Goal: Information Seeking & Learning: Compare options

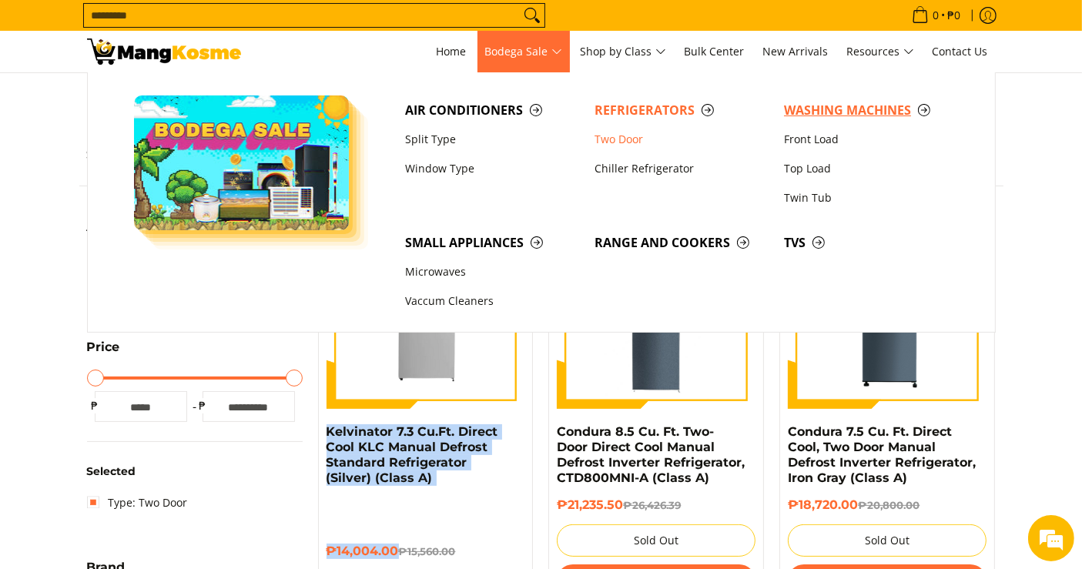
click at [875, 104] on span "Washing Machines" at bounding box center [871, 110] width 174 height 19
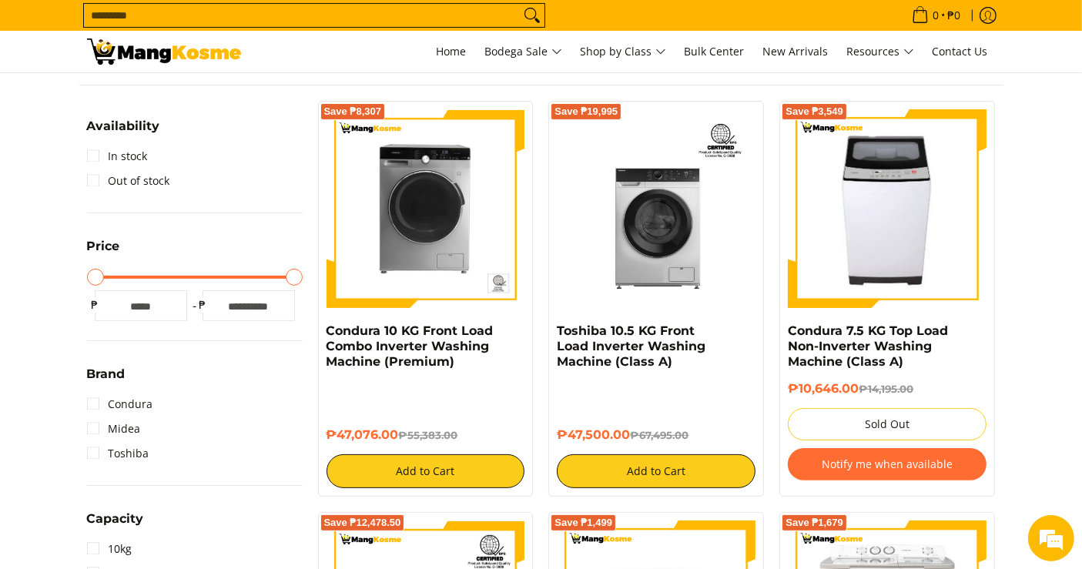
click at [415, 7] on input "Search..." at bounding box center [302, 15] width 436 height 23
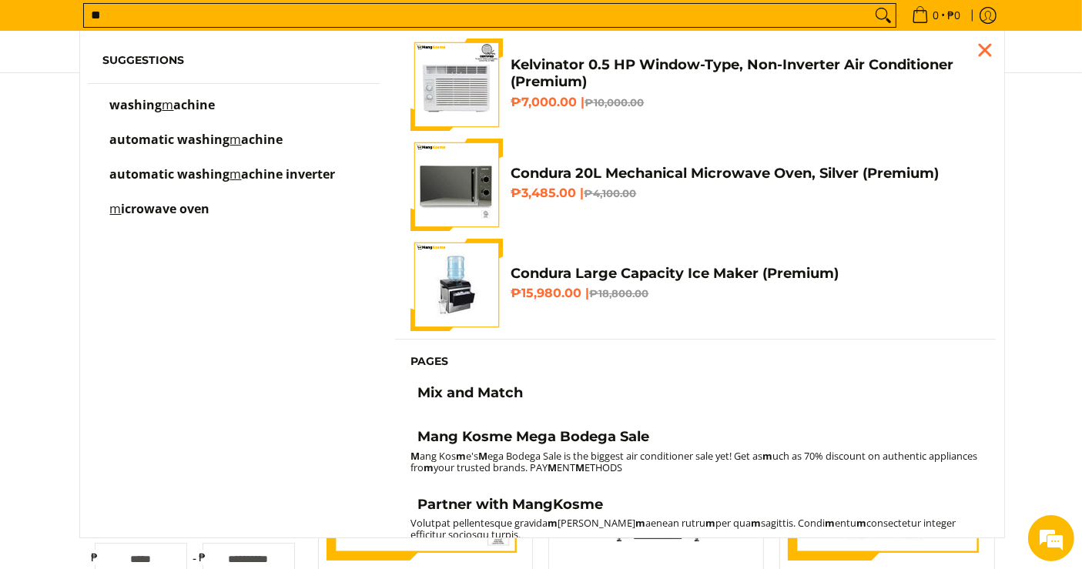
type input "*"
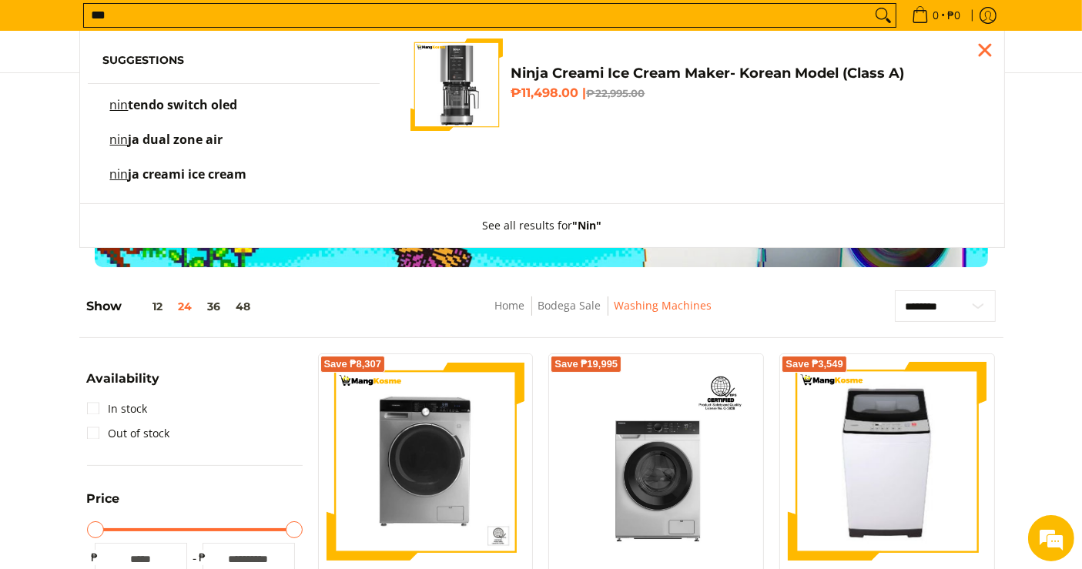
type input "***"
click at [203, 102] on span "tendo switch oled" at bounding box center [183, 104] width 109 height 17
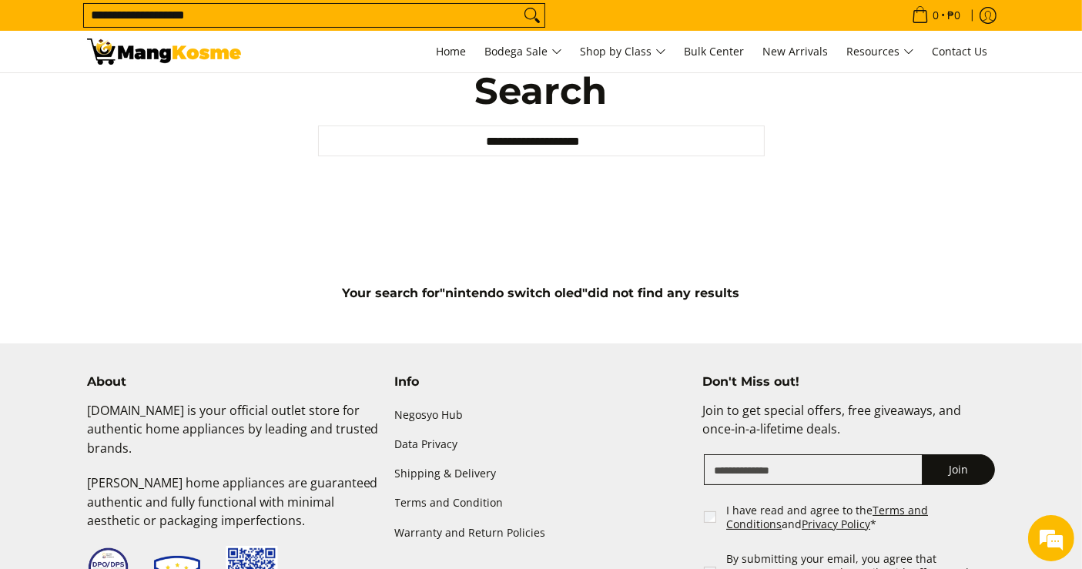
scroll to position [8, 0]
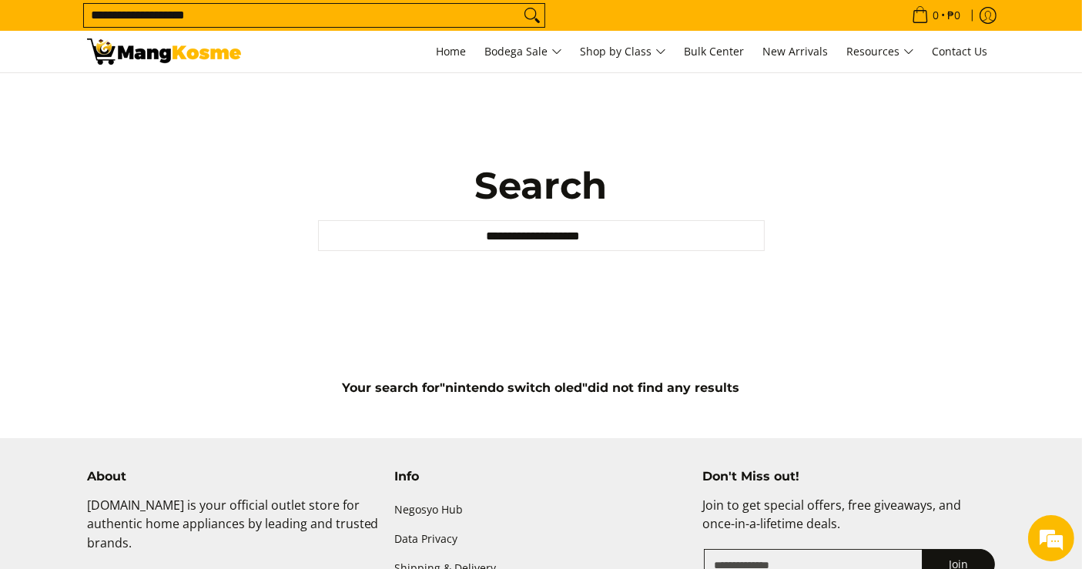
click at [661, 224] on input "**********" at bounding box center [541, 235] width 447 height 31
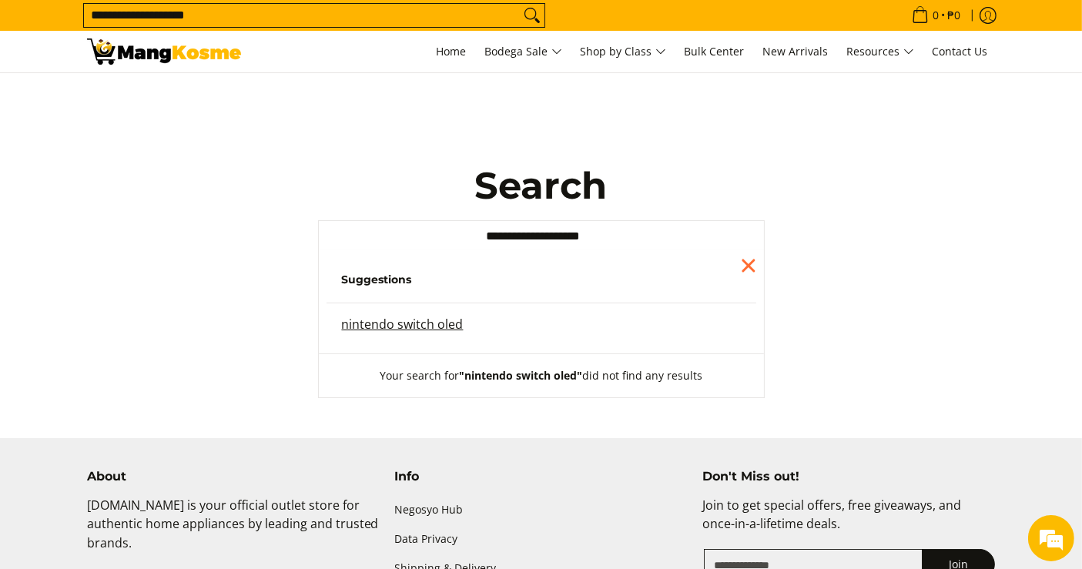
click at [427, 314] on span "Suggestions nintendo switch oled" at bounding box center [541, 305] width 445 height 95
click at [427, 320] on mark "nintendo switch oled" at bounding box center [403, 324] width 122 height 17
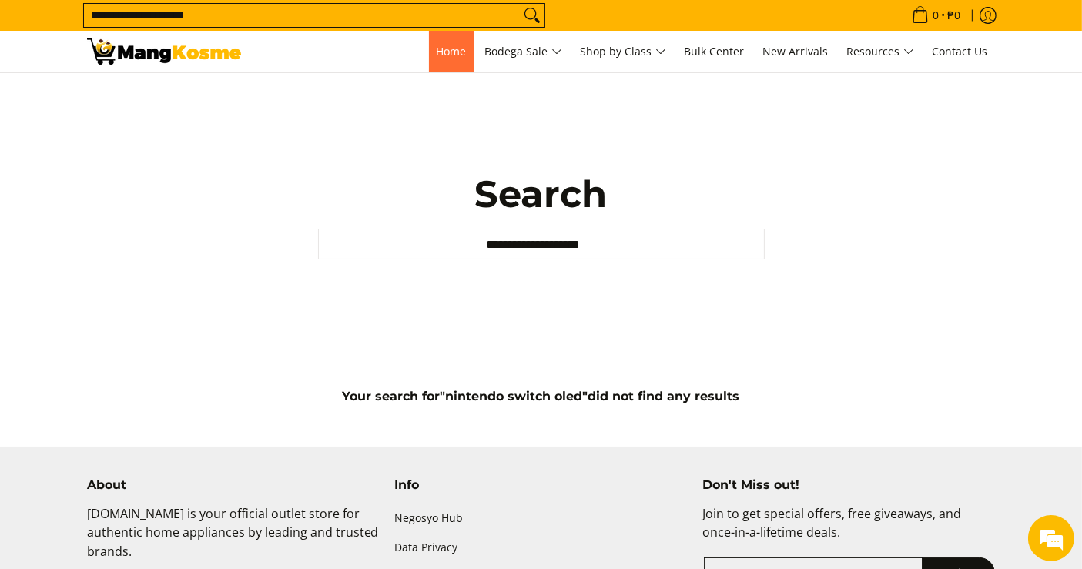
click at [451, 48] on span "Home" at bounding box center [452, 51] width 30 height 15
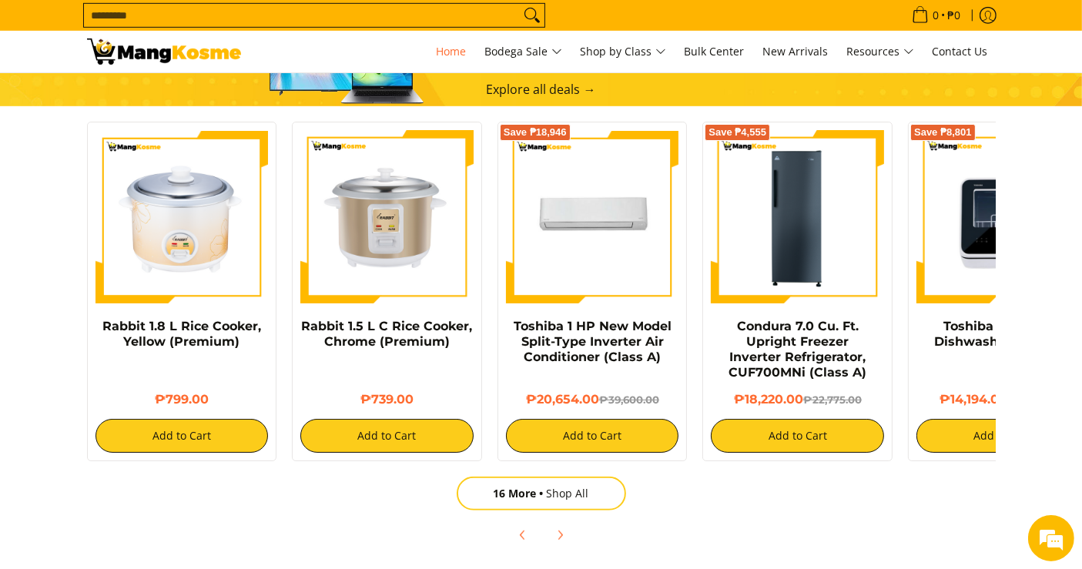
drag, startPoint x: 1093, startPoint y: 75, endPoint x: 895, endPoint y: 267, distance: 275.5
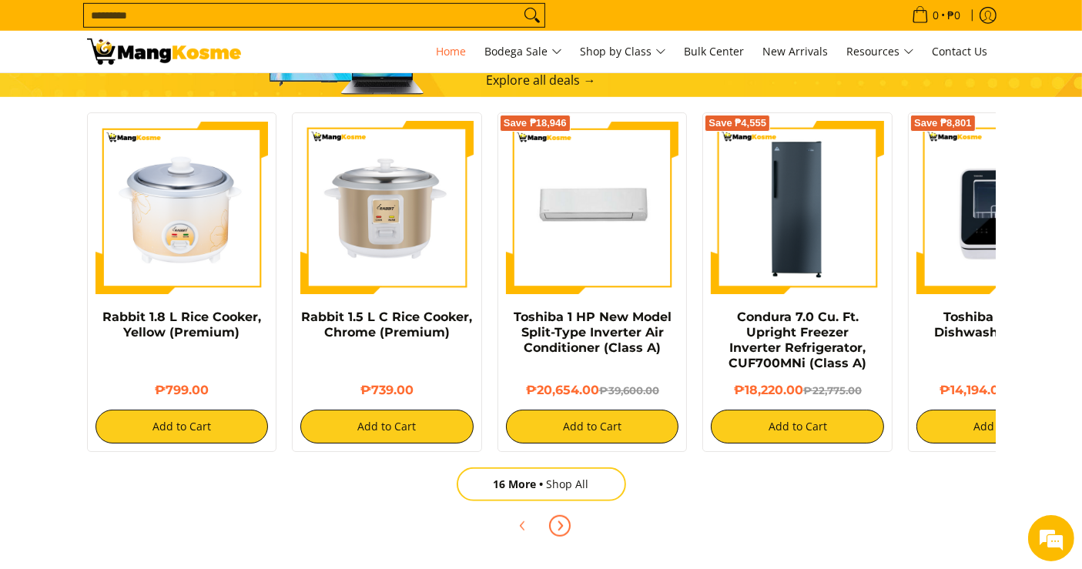
click at [565, 527] on span "Next" at bounding box center [560, 526] width 18 height 18
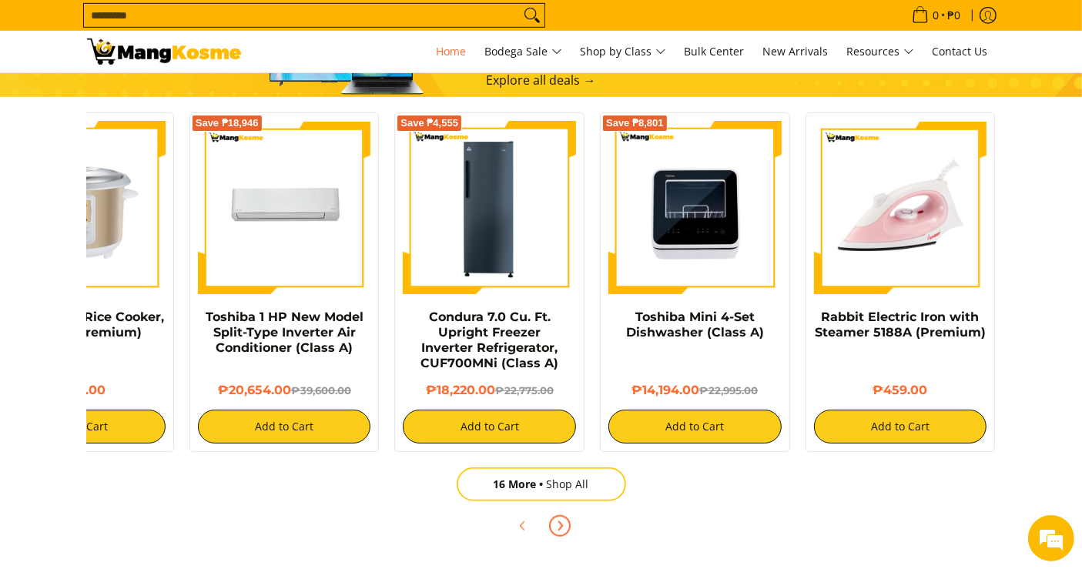
click at [562, 523] on icon "Next" at bounding box center [560, 526] width 12 height 12
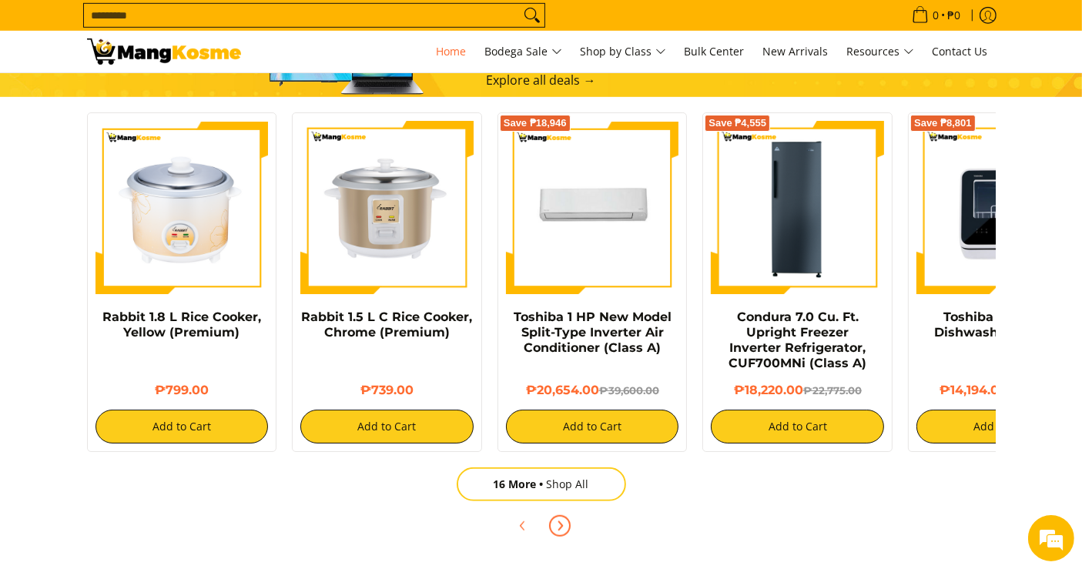
click at [562, 523] on icon "Next" at bounding box center [560, 526] width 12 height 12
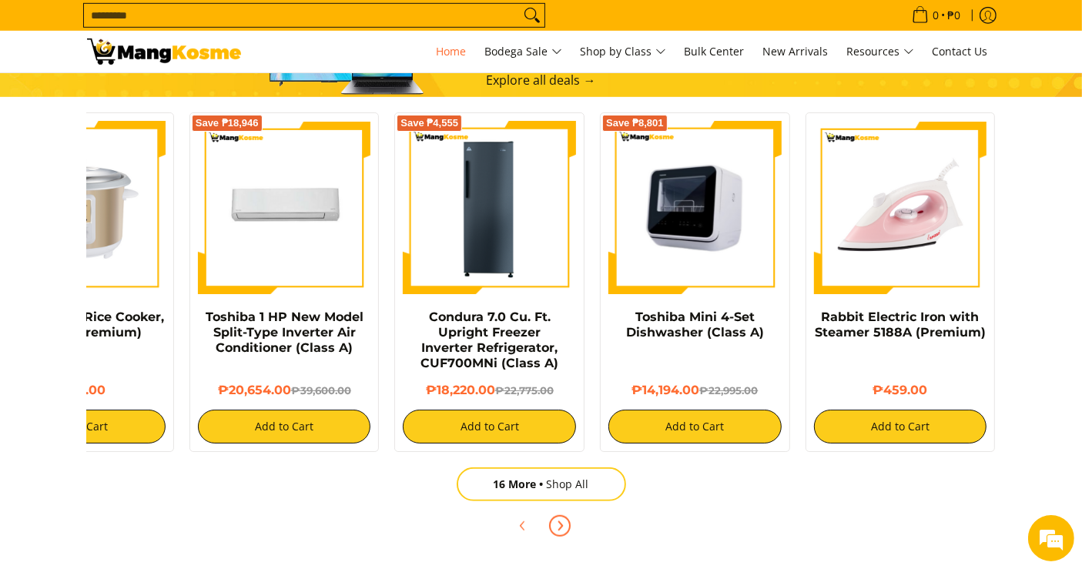
scroll to position [0, 1223]
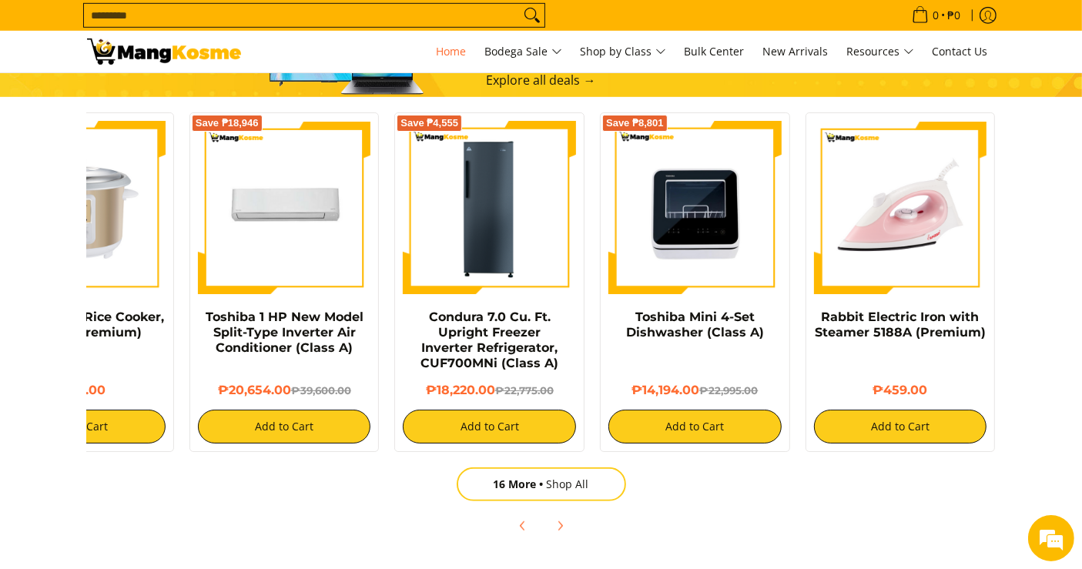
drag, startPoint x: 715, startPoint y: 258, endPoint x: 41, endPoint y: 45, distance: 707.4
click at [41, 45] on div "0 Log in Create an Account" at bounding box center [541, 52] width 1082 height 42
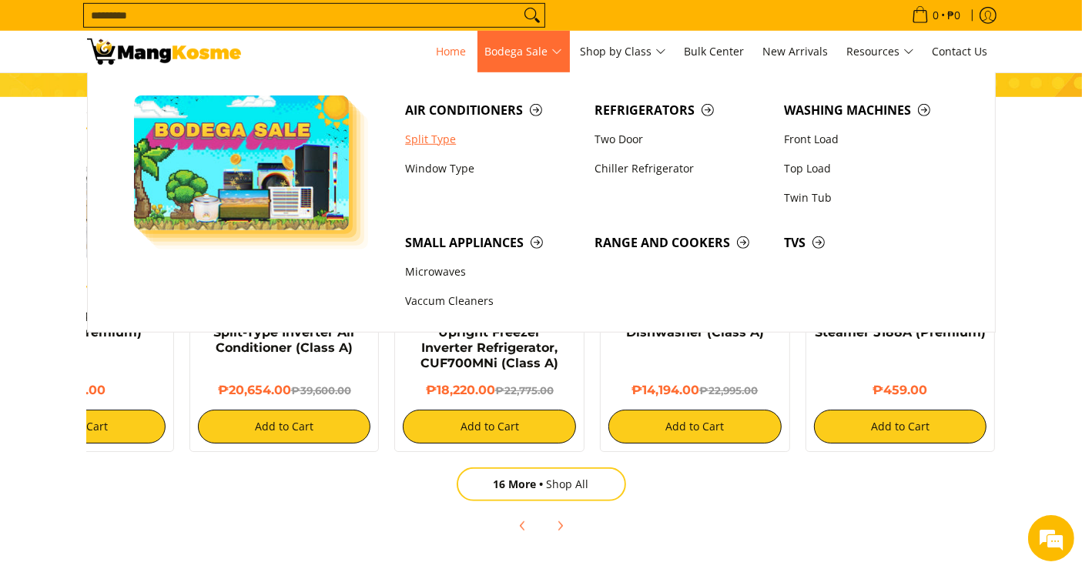
scroll to position [0, 552]
click at [422, 137] on link "Split Type" at bounding box center [491, 139] width 189 height 29
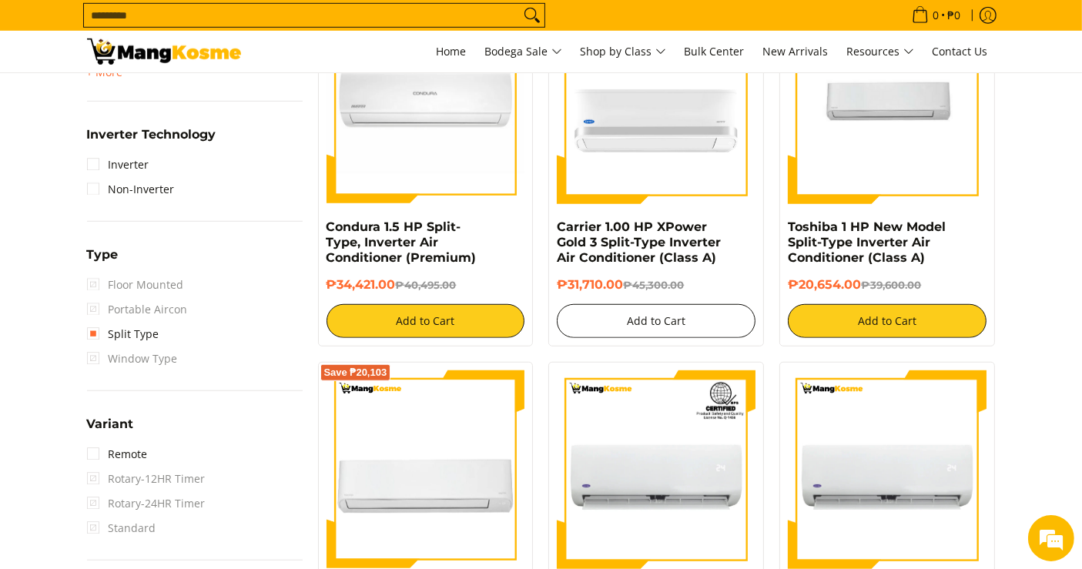
scroll to position [1087, 0]
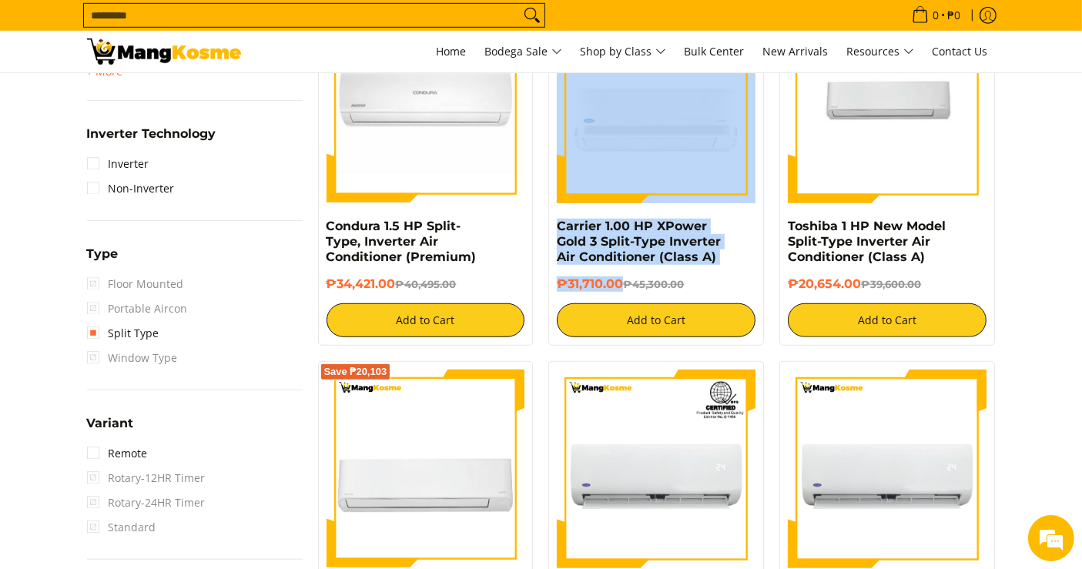
drag, startPoint x: 620, startPoint y: 280, endPoint x: 554, endPoint y: 218, distance: 91.0
click at [554, 218] on div "Save ₱13,590 Carrier 1.00 HP XPower Gold 3 Split-Type Inverter Air Conditioner …" at bounding box center [656, 171] width 216 height 350
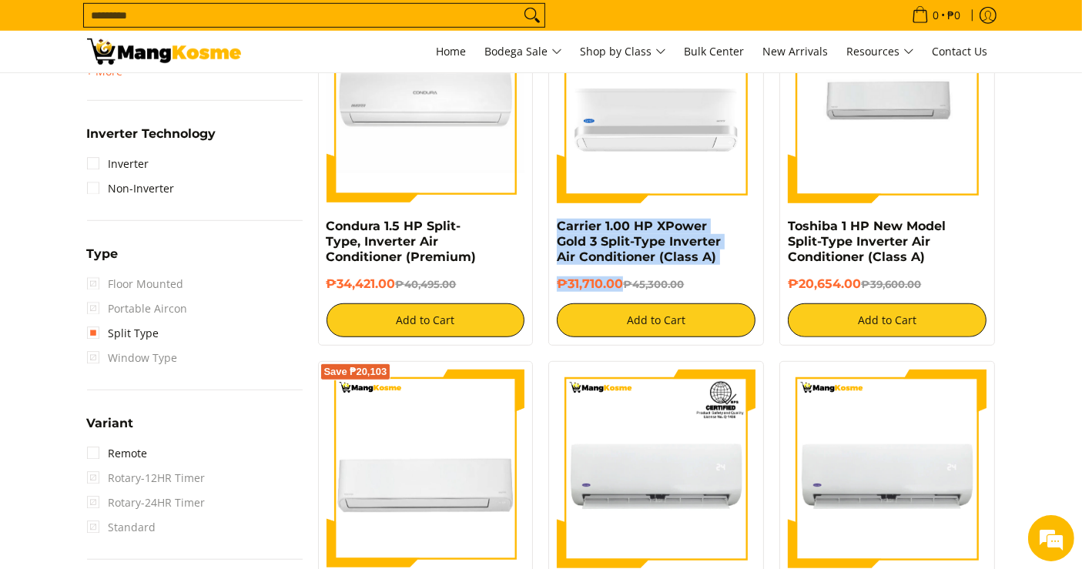
click at [551, 225] on div "Save ₱13,590 Carrier 1.00 HP XPower Gold 3 Split-Type Inverter Air Conditioner …" at bounding box center [656, 171] width 216 height 350
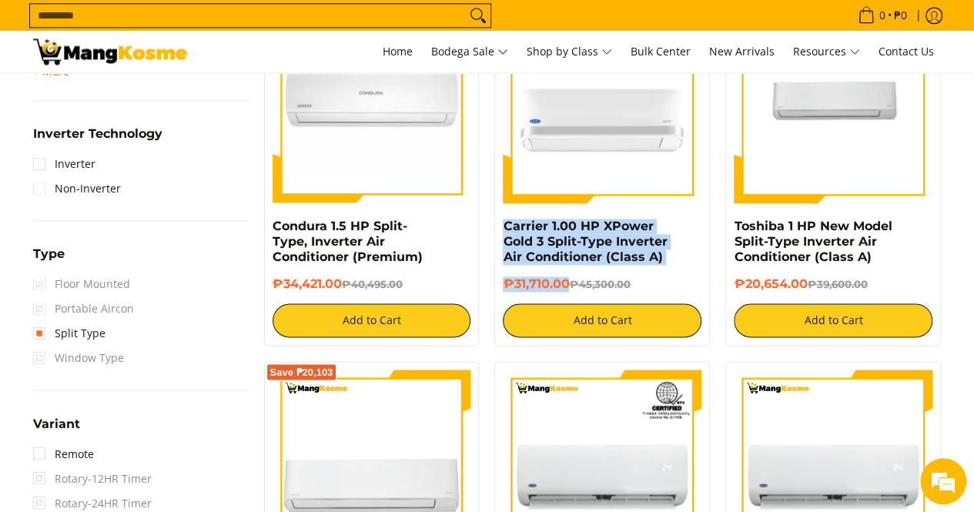
copy div "Carrier 1.00 HP XPower Gold 3 Split-Type Inverter Air Conditioner (Class A) ₱31…"
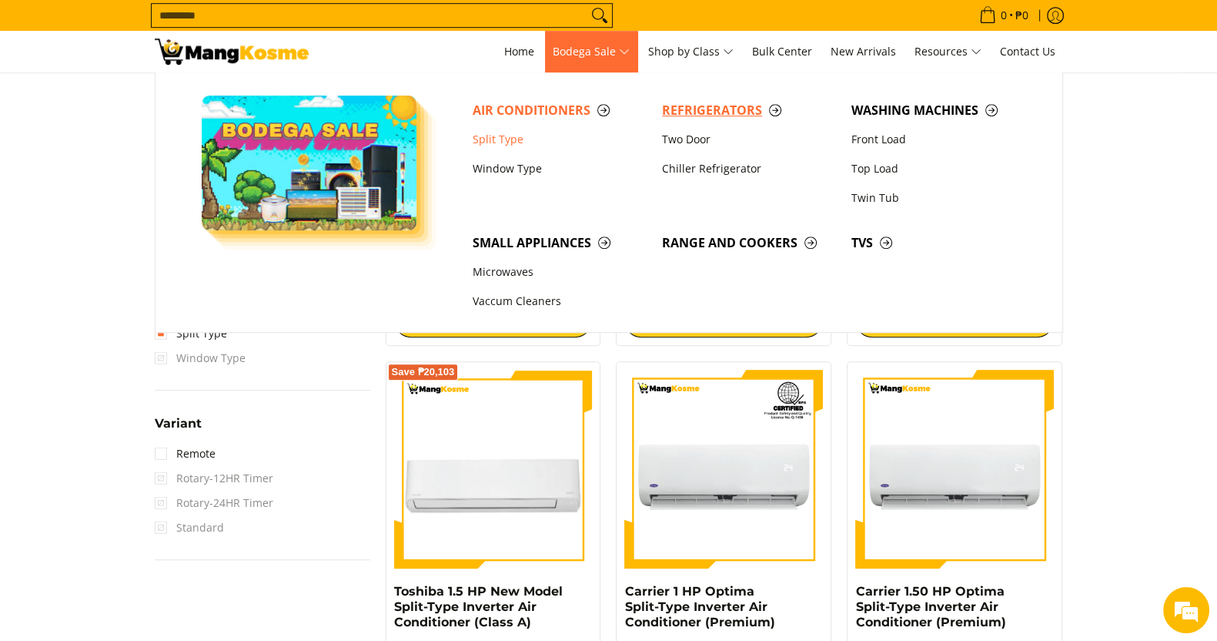
click at [713, 112] on span "Refrigerators" at bounding box center [749, 110] width 174 height 19
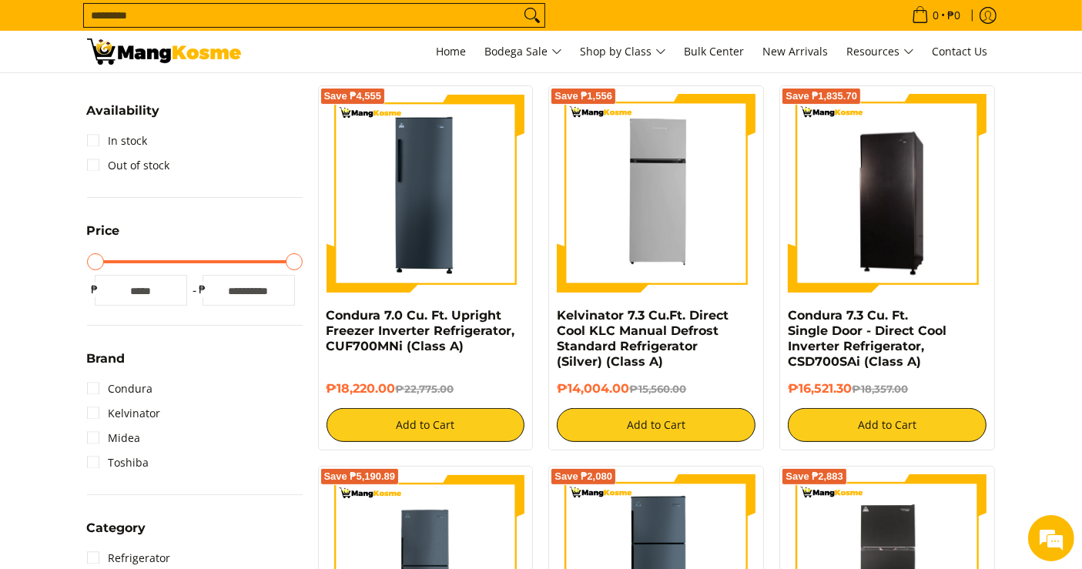
scroll to position [270, 0]
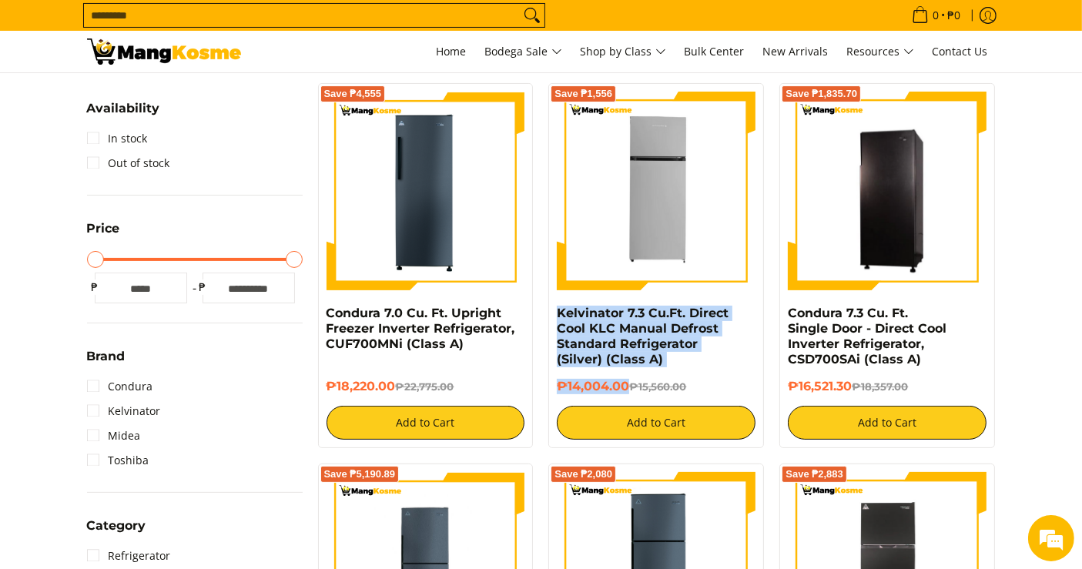
drag, startPoint x: 626, startPoint y: 380, endPoint x: 547, endPoint y: 313, distance: 103.8
click at [547, 313] on div "Save ₱1,556 Kelvinator 7.3 Cu.Ft. Direct Cool KLC Manual Defrost Standard Refri…" at bounding box center [656, 265] width 231 height 365
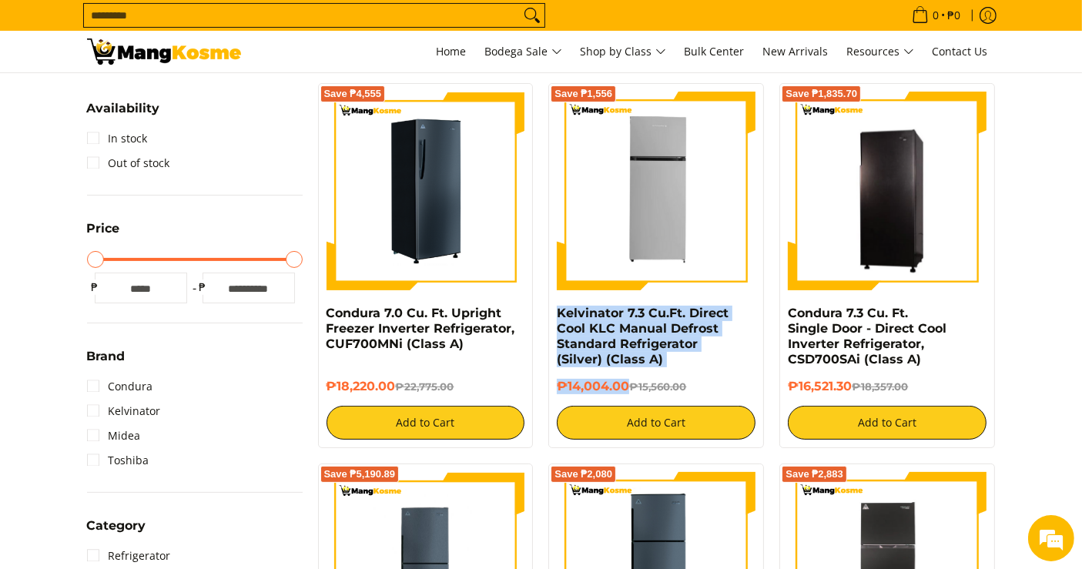
copy div "Kelvinator 7.3 Cu.Ft. Direct Cool KLC Manual Defrost Standard Refrigerator (Sil…"
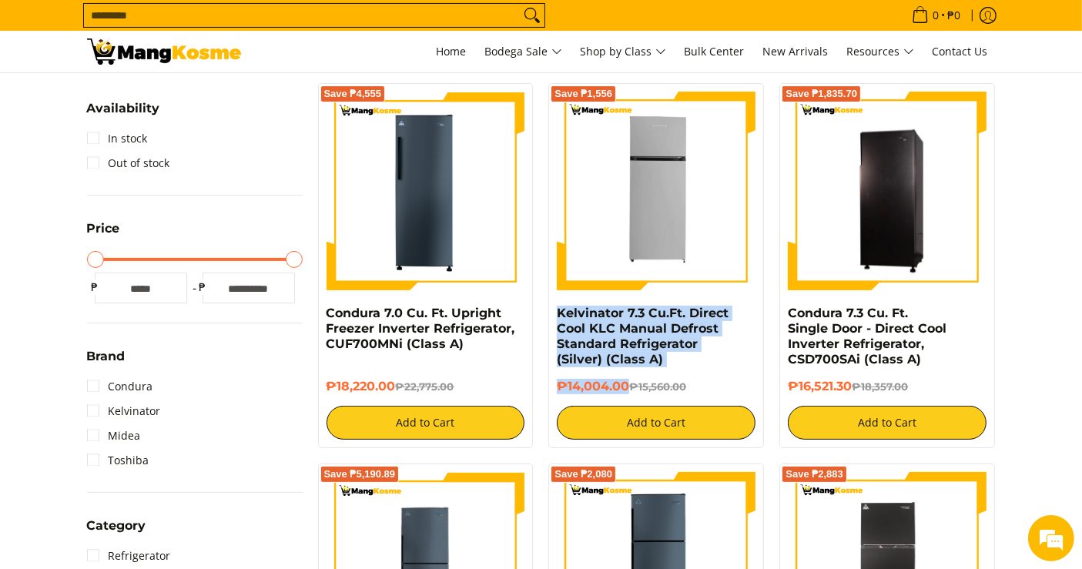
scroll to position [0, 0]
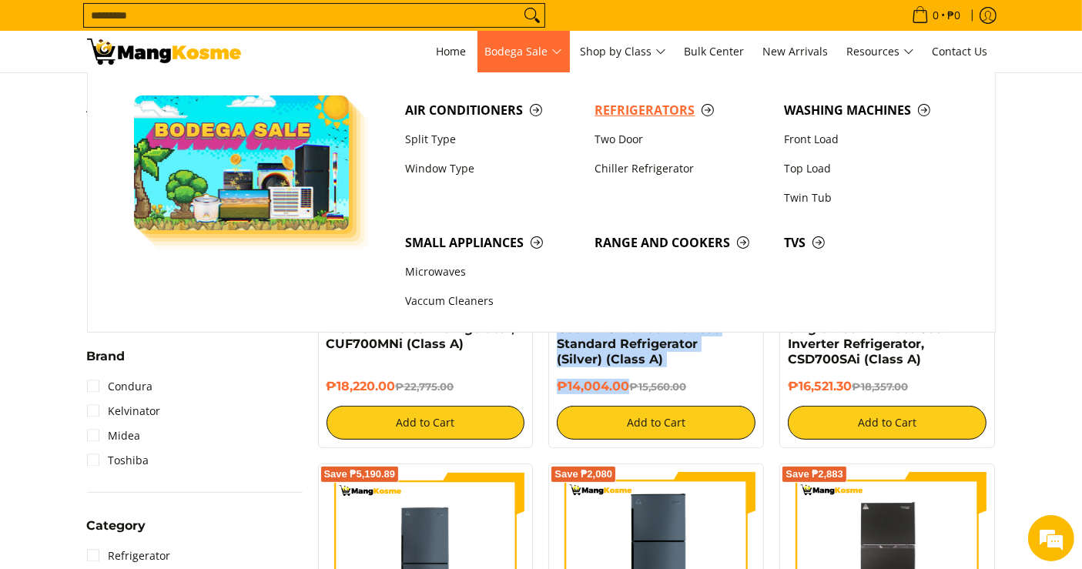
click at [640, 114] on span "Refrigerators" at bounding box center [681, 110] width 174 height 19
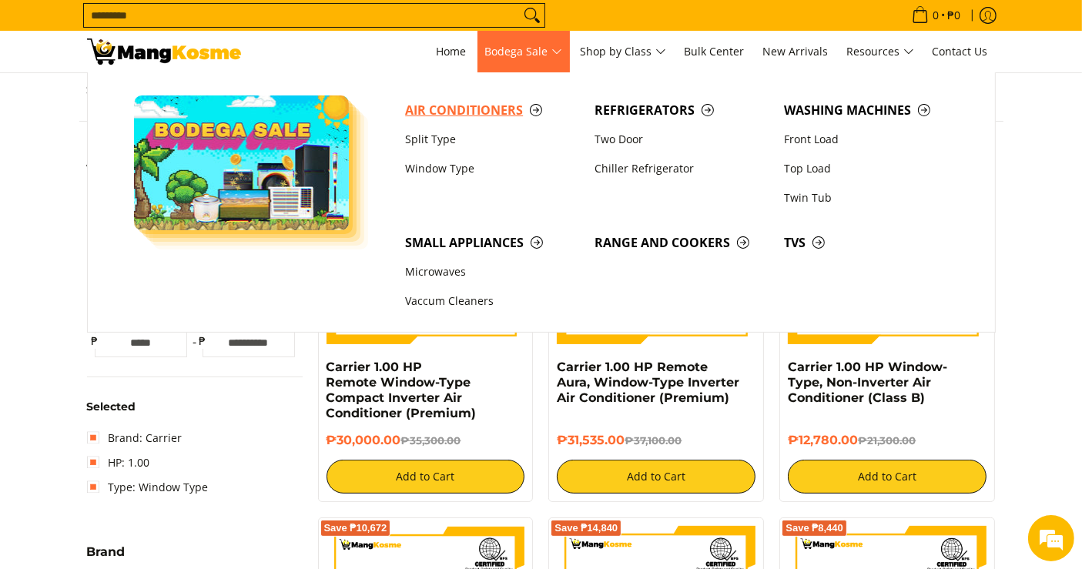
click at [453, 110] on span "Air Conditioners" at bounding box center [492, 110] width 174 height 19
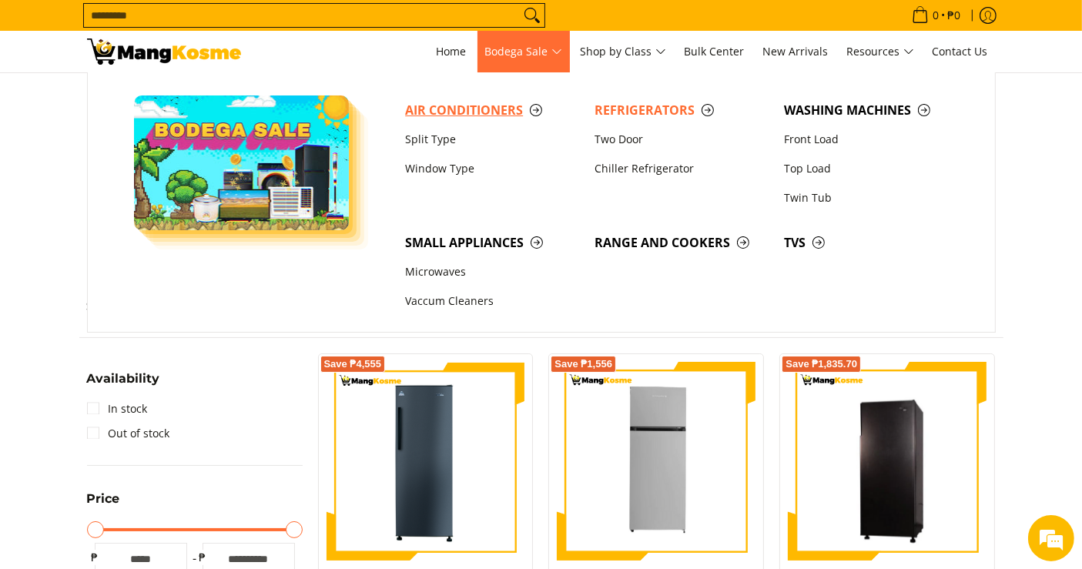
click at [457, 111] on span "Air Conditioners" at bounding box center [492, 110] width 174 height 19
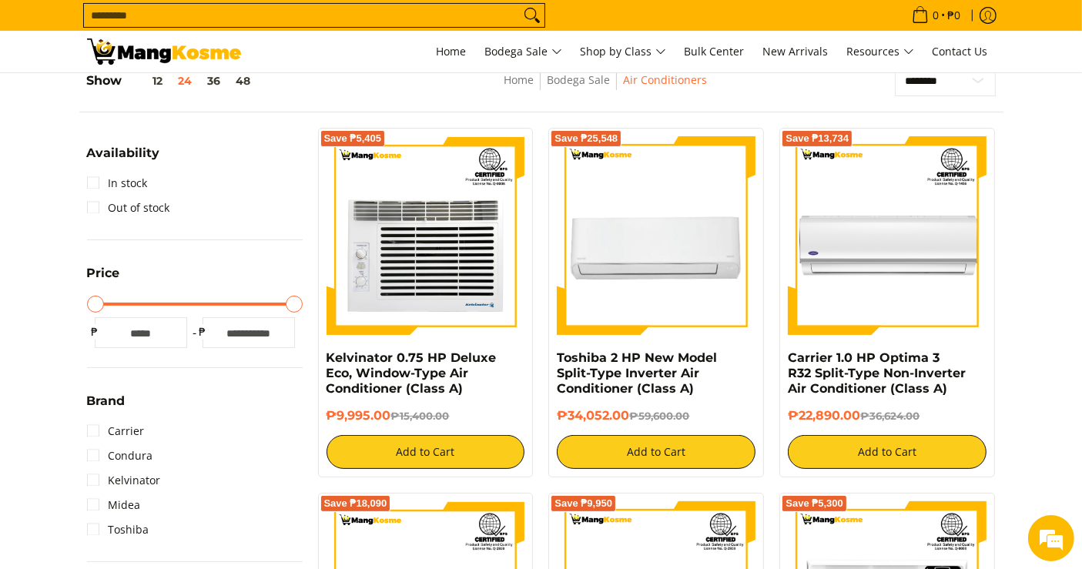
drag, startPoint x: 393, startPoint y: 420, endPoint x: 314, endPoint y: 355, distance: 102.8
click at [314, 355] on div "Save ₱5,405 Kelvinator 0.75 HP Deluxe Eco, Window-Type Air Conditioner (Class A…" at bounding box center [425, 303] width 231 height 350
copy div "Kelvinator 0.75 HP Deluxe Eco, Window-Type Air Conditioner (Class A) ₱9,995.00"
click at [464, 18] on input "Search..." at bounding box center [302, 15] width 436 height 23
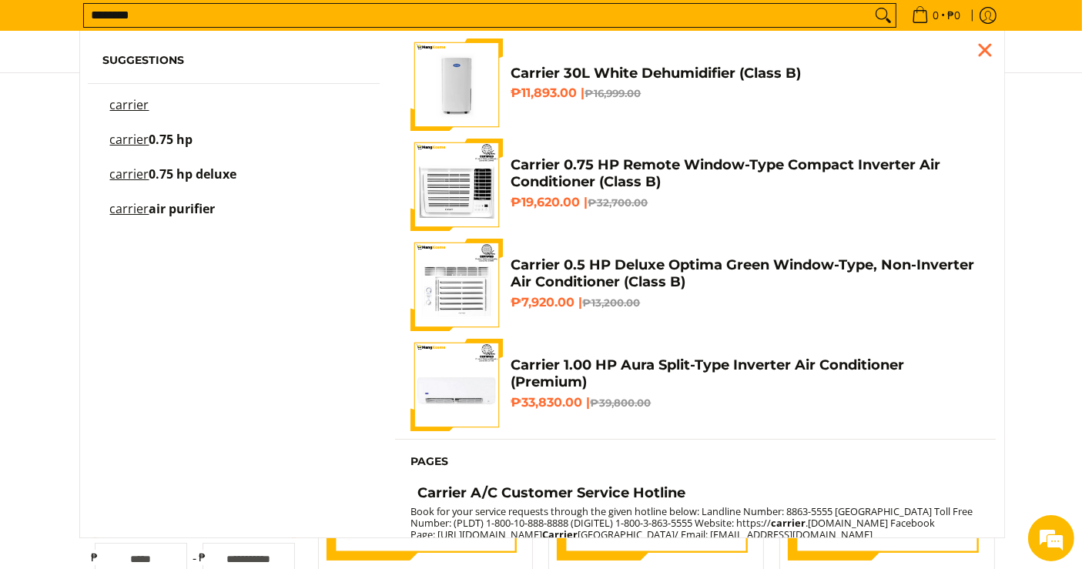
type input "*******"
click at [577, 72] on h4 "Carrier 30L White Dehumidifier (Class B)" at bounding box center [745, 74] width 470 height 18
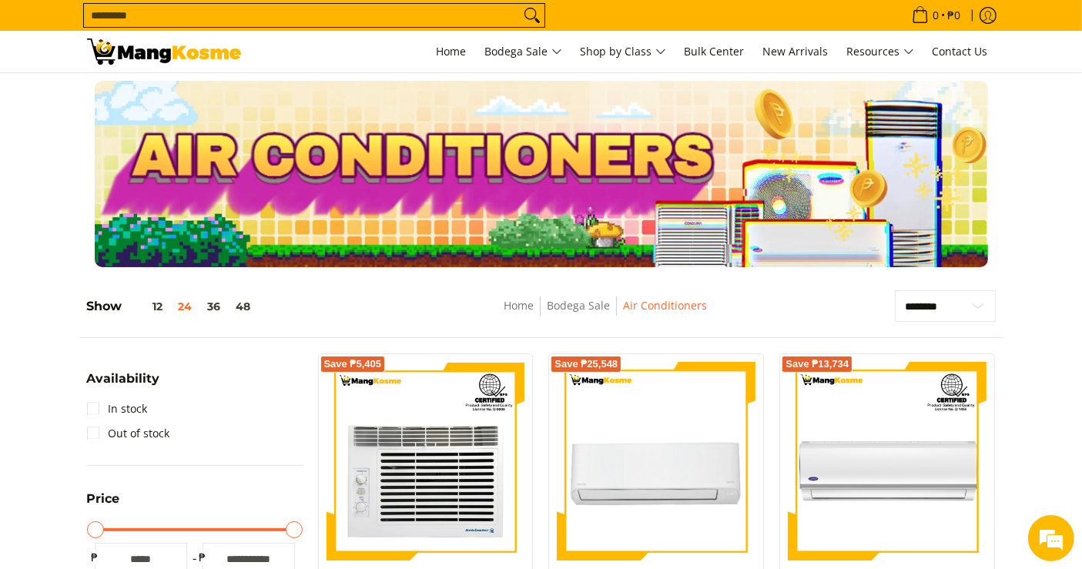
click at [1025, 187] on div at bounding box center [541, 174] width 1082 height 186
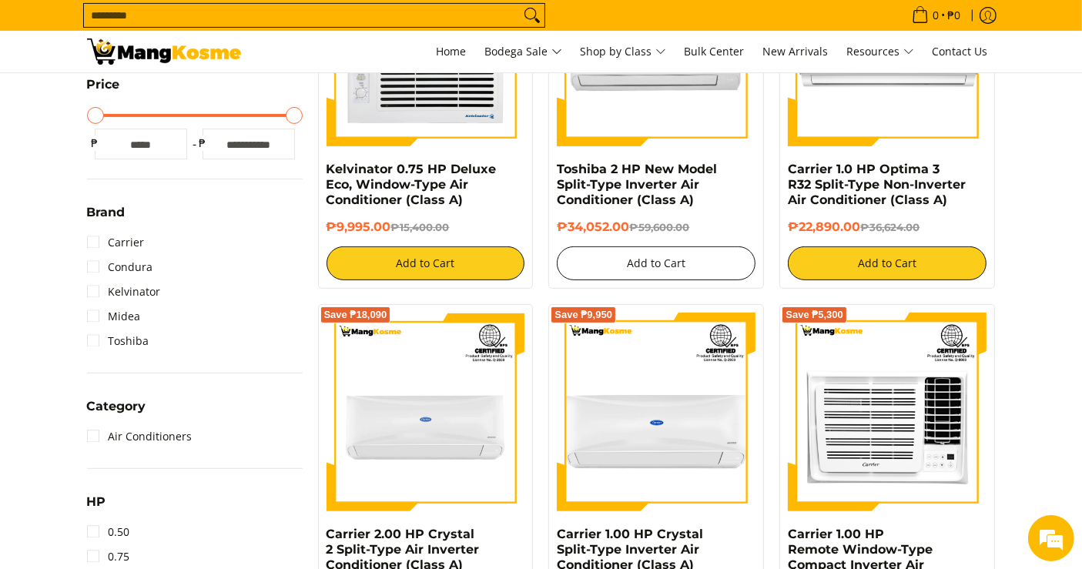
scroll to position [433, 0]
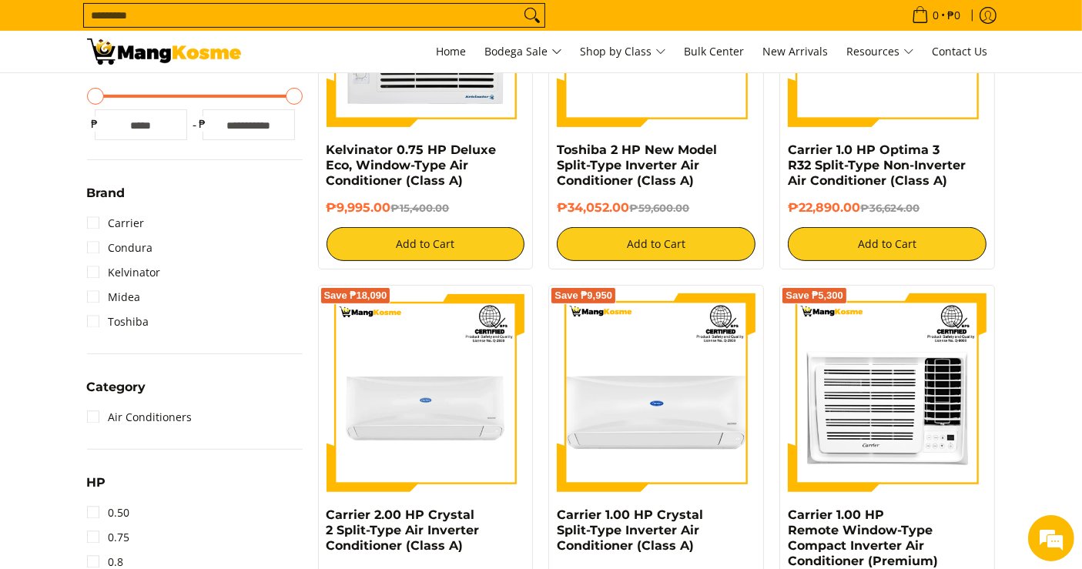
drag, startPoint x: 391, startPoint y: 204, endPoint x: 323, endPoint y: 151, distance: 86.1
click at [323, 151] on div "Save ₱5,405 Kelvinator 0.75 HP Deluxe Eco, Window-Type Air Conditioner (Class A…" at bounding box center [426, 95] width 216 height 350
copy div "Kelvinator 0.75 HP Deluxe Eco, Window-Type Air Conditioner (Class A) ₱9,995.00"
click at [115, 529] on link "0.75" at bounding box center [108, 537] width 43 height 25
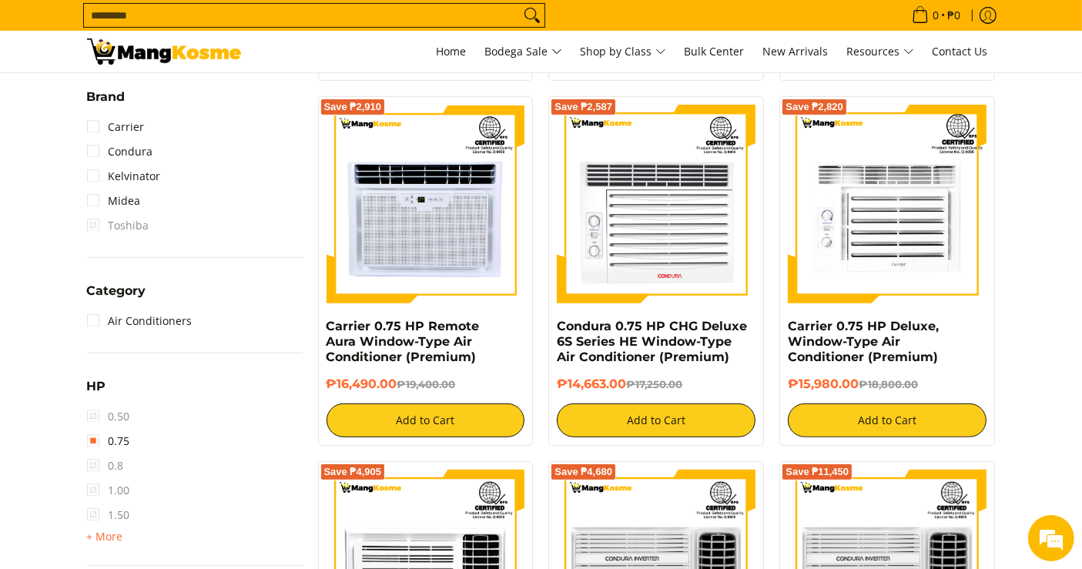
scroll to position [623, 0]
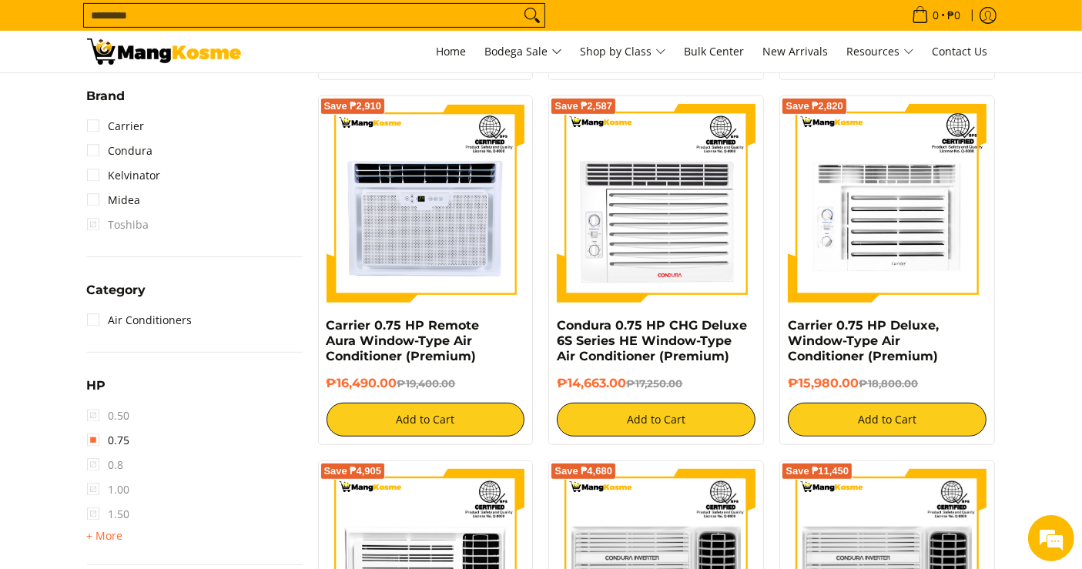
drag, startPoint x: 630, startPoint y: 388, endPoint x: 554, endPoint y: 324, distance: 98.9
click at [554, 324] on div "Save ₱2,587 Condura 0.75 HP CHG Deluxe 6S Series HE Window-Type Air Conditioner…" at bounding box center [656, 270] width 216 height 350
copy div "Condura 0.75 HP CHG Deluxe 6S Series HE Window-Type Air Conditioner (Premium) ₱…"
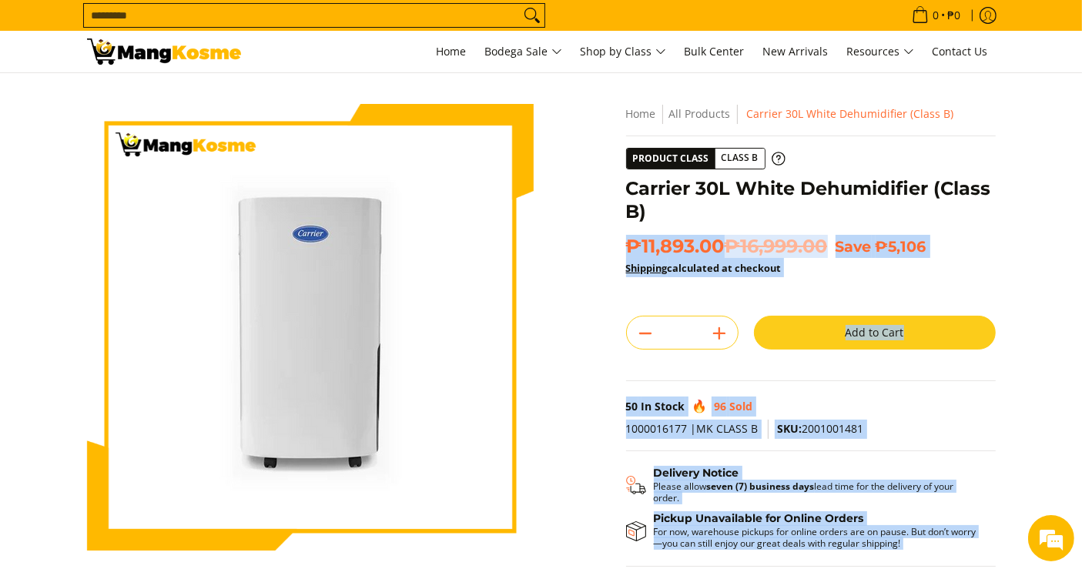
drag, startPoint x: 651, startPoint y: 209, endPoint x: 611, endPoint y: 179, distance: 49.6
click at [611, 179] on div "Skip to Main Content Enable zoom Disable zoom Enable zoom Disable zoom Enable z…" at bounding box center [541, 432] width 924 height 657
click at [623, 189] on div "**********" at bounding box center [810, 361] width 385 height 514
click at [624, 187] on div "**********" at bounding box center [810, 361] width 385 height 514
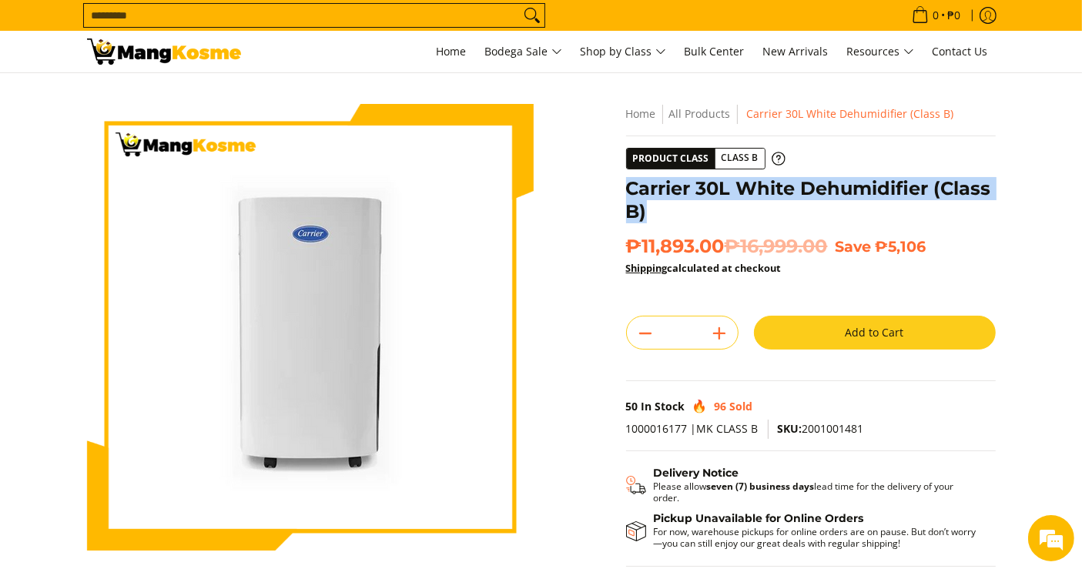
click at [631, 190] on h1 "Carrier 30L White Dehumidifier (Class B)" at bounding box center [811, 200] width 370 height 46
copy h1 "Carrier 30L White Dehumidifier (Class B)"
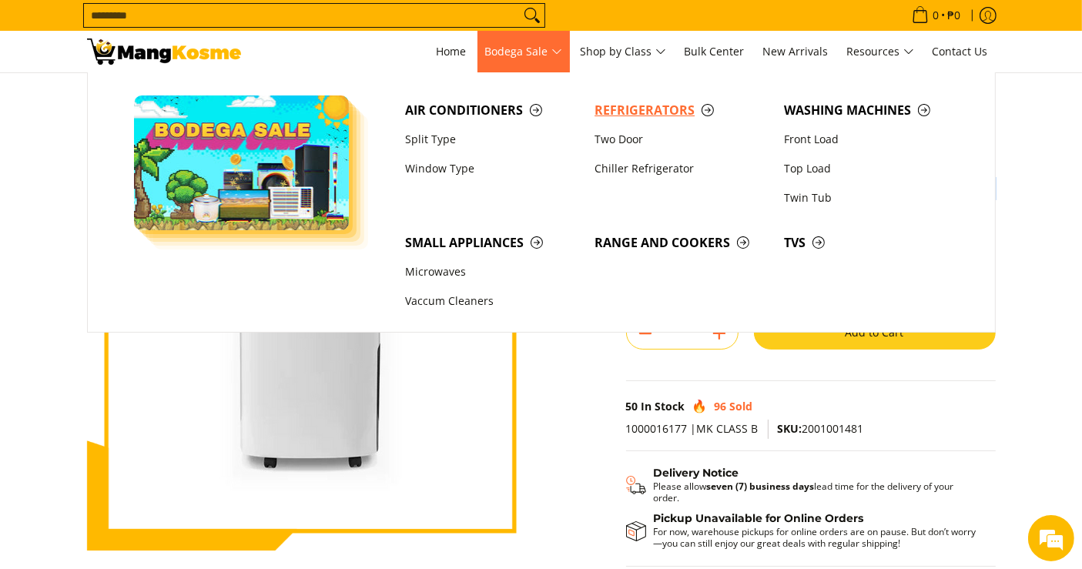
click at [624, 117] on span "Refrigerators" at bounding box center [681, 110] width 174 height 19
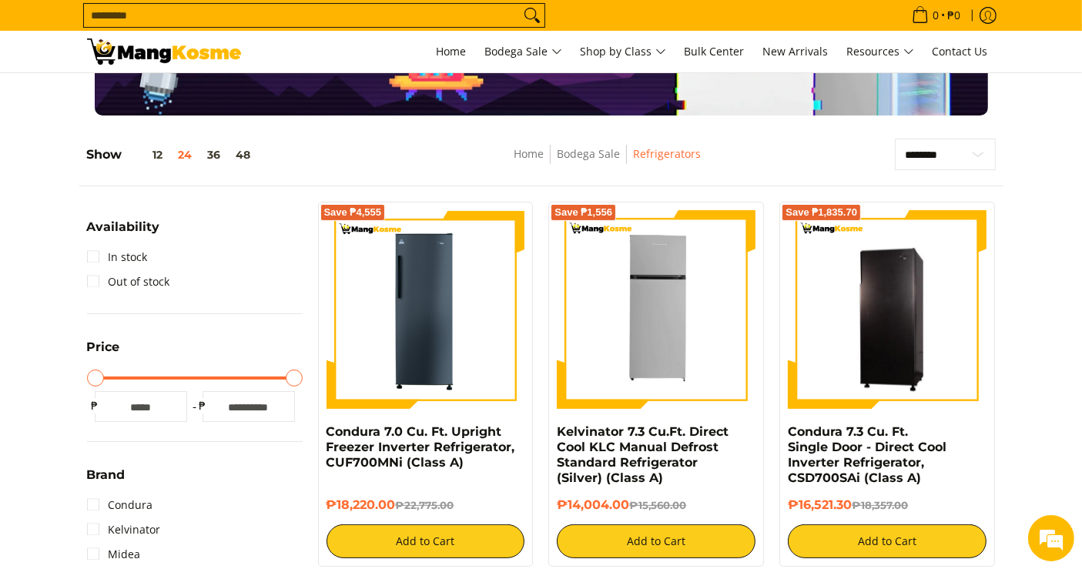
scroll to position [153, 0]
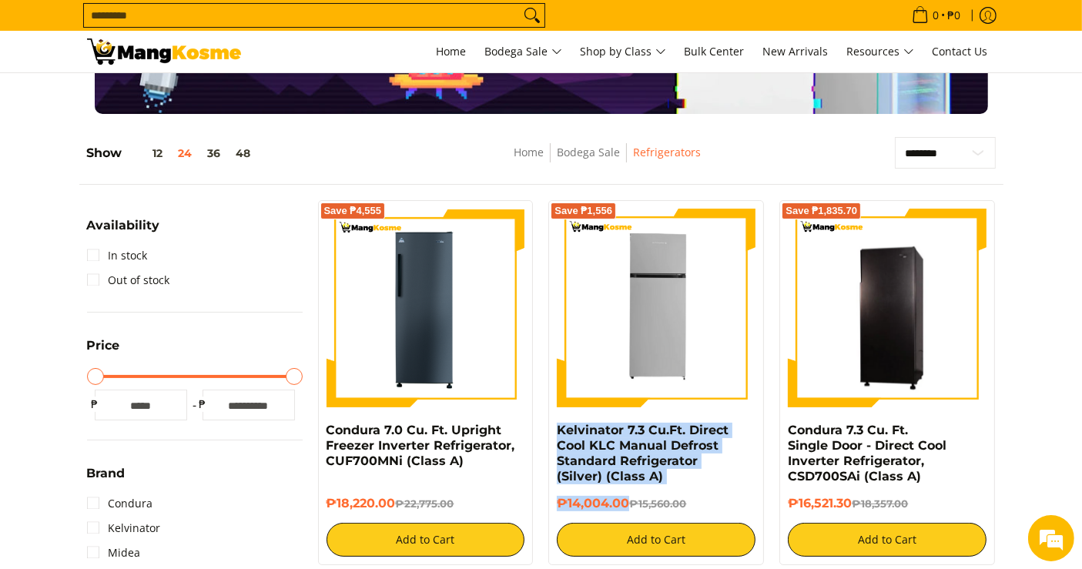
drag, startPoint x: 629, startPoint y: 504, endPoint x: 551, endPoint y: 434, distance: 105.2
click at [551, 434] on div "Save ₱1,556 Kelvinator 7.3 Cu.Ft. Direct Cool KLC Manual Defrost Standard Refri…" at bounding box center [656, 382] width 216 height 365
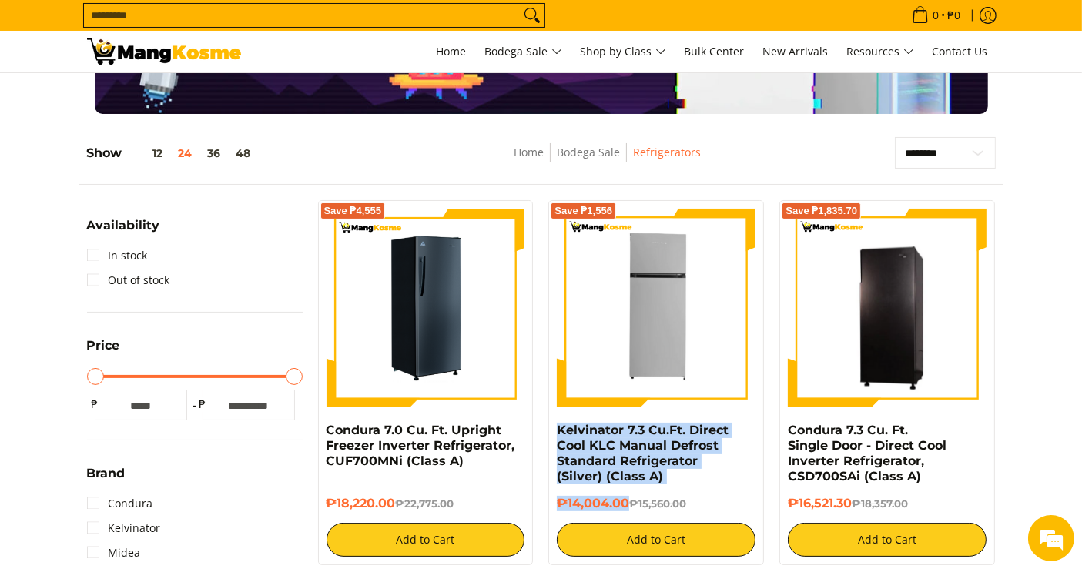
copy div "Kelvinator 7.3 Cu.Ft. Direct Cool KLC Manual Defrost Standard Refrigerator (Sil…"
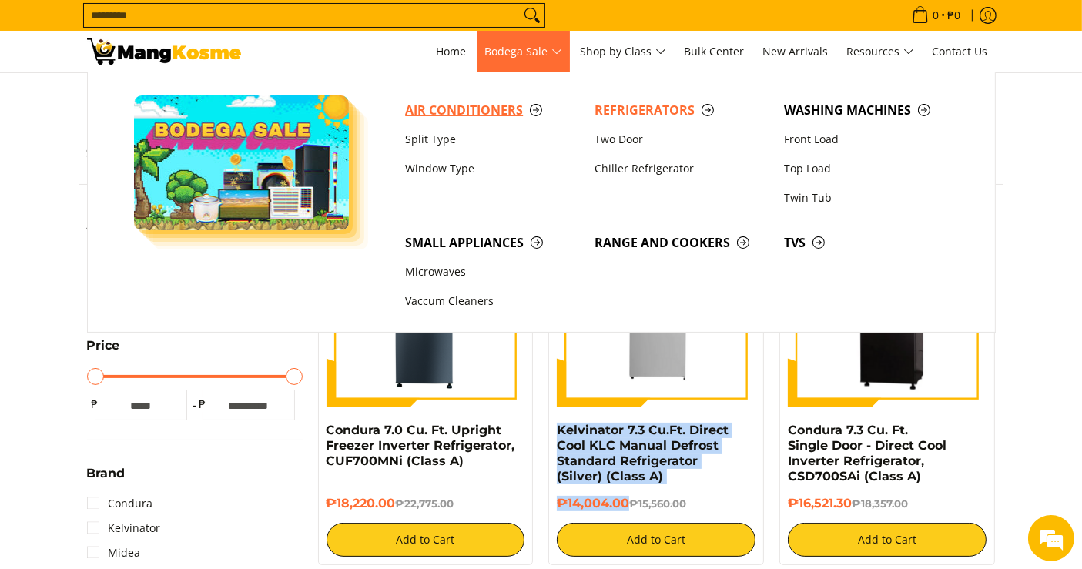
scroll to position [0, 0]
click at [437, 135] on link "Split Type" at bounding box center [491, 139] width 189 height 29
